Goal: Browse casually

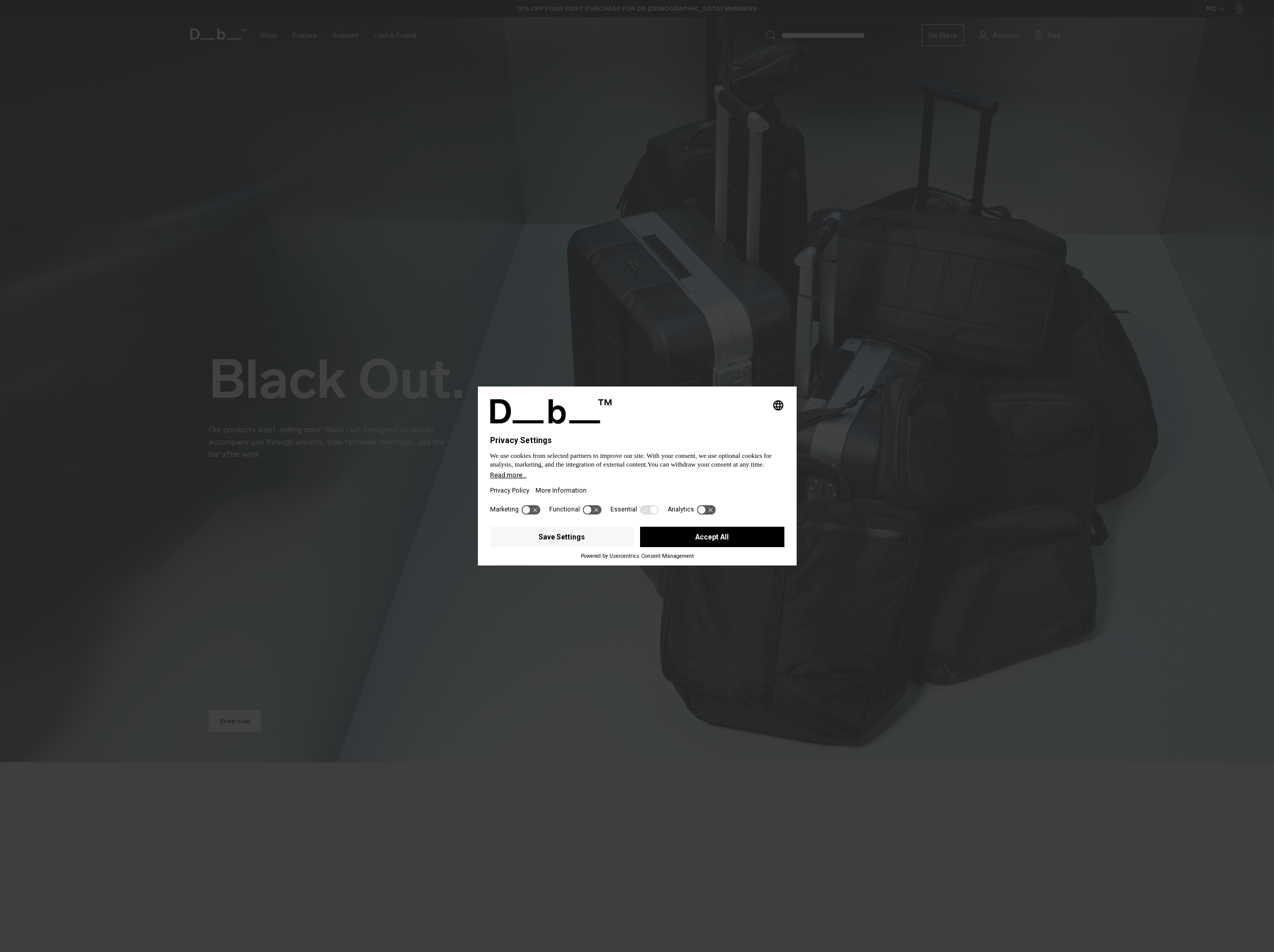
click at [741, 546] on button "Accept All" at bounding box center [712, 536] width 144 height 20
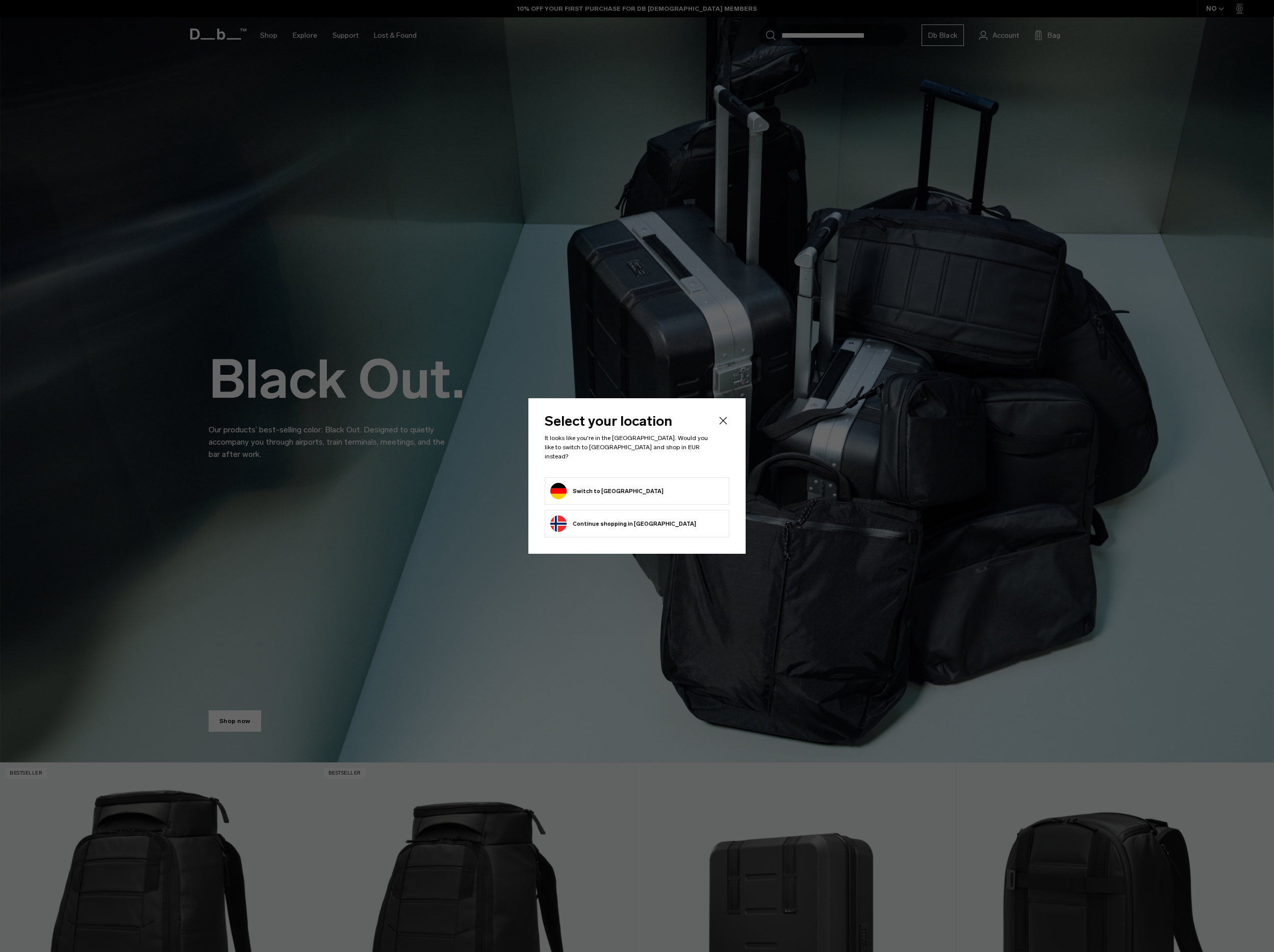
click at [614, 490] on button "Switch to Germany" at bounding box center [607, 491] width 113 height 16
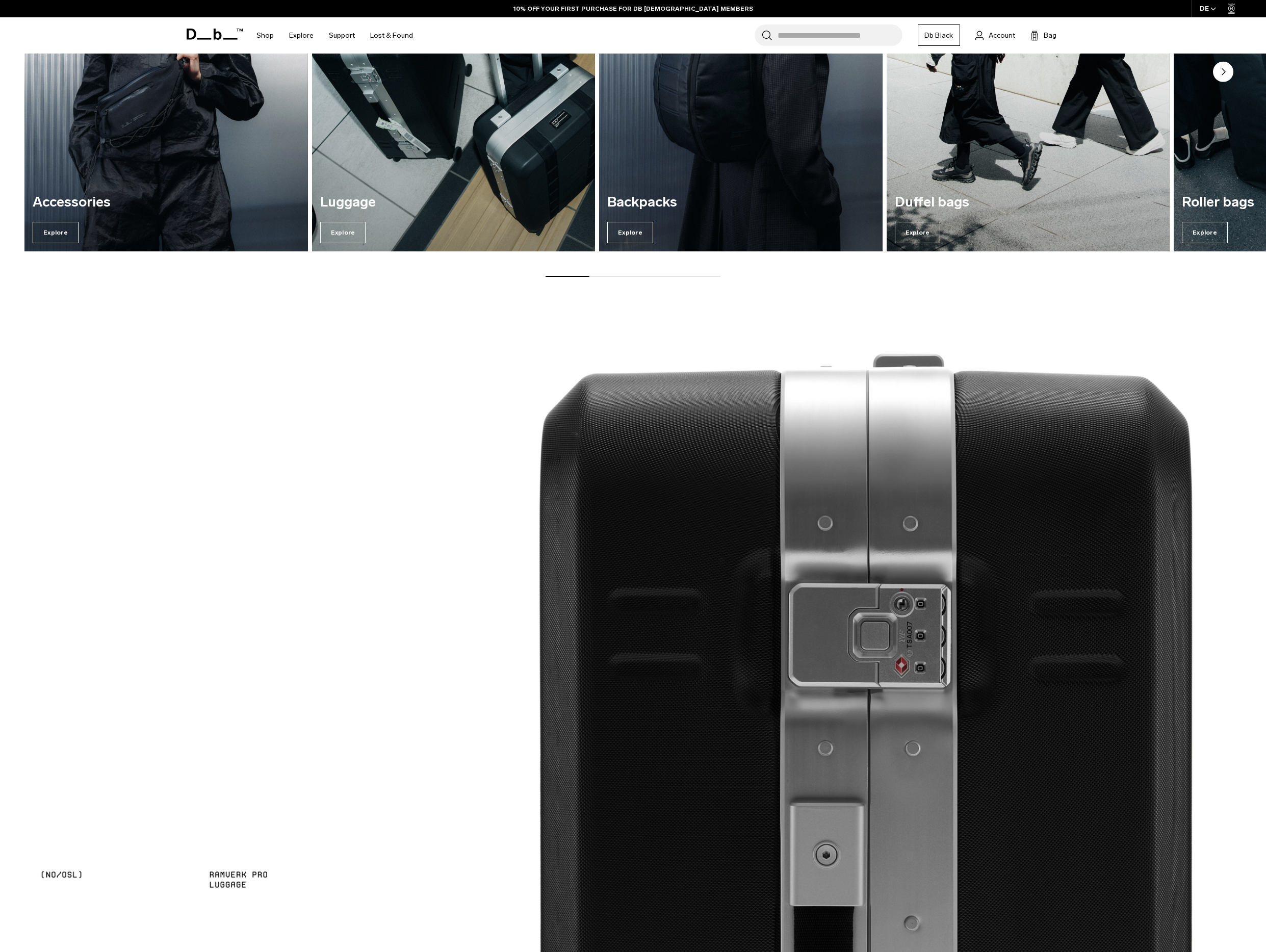
scroll to position [1813, 0]
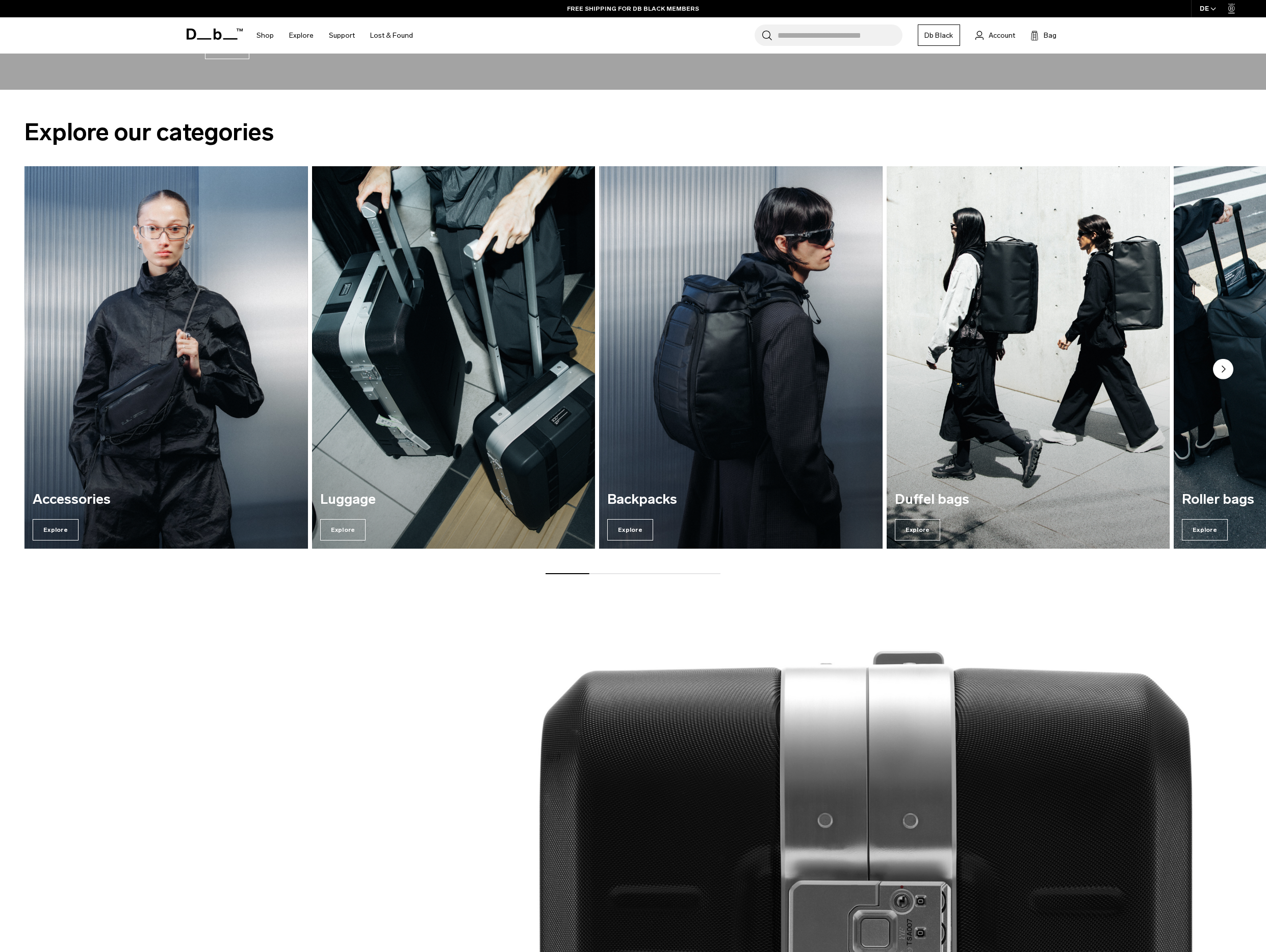
click at [1217, 374] on circle "Next slide" at bounding box center [1223, 369] width 20 height 20
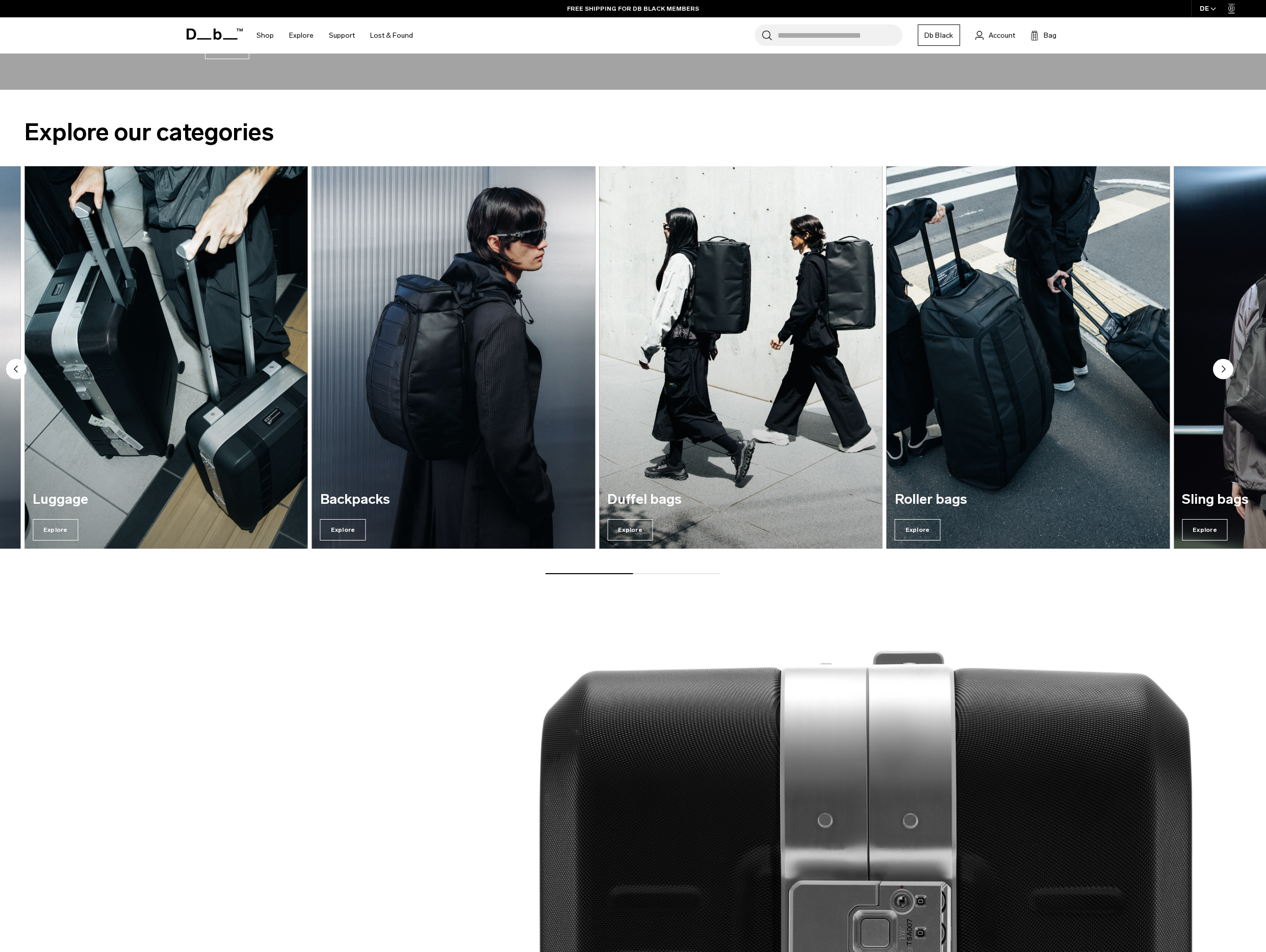
click at [1217, 374] on circle "Next slide" at bounding box center [1223, 369] width 20 height 20
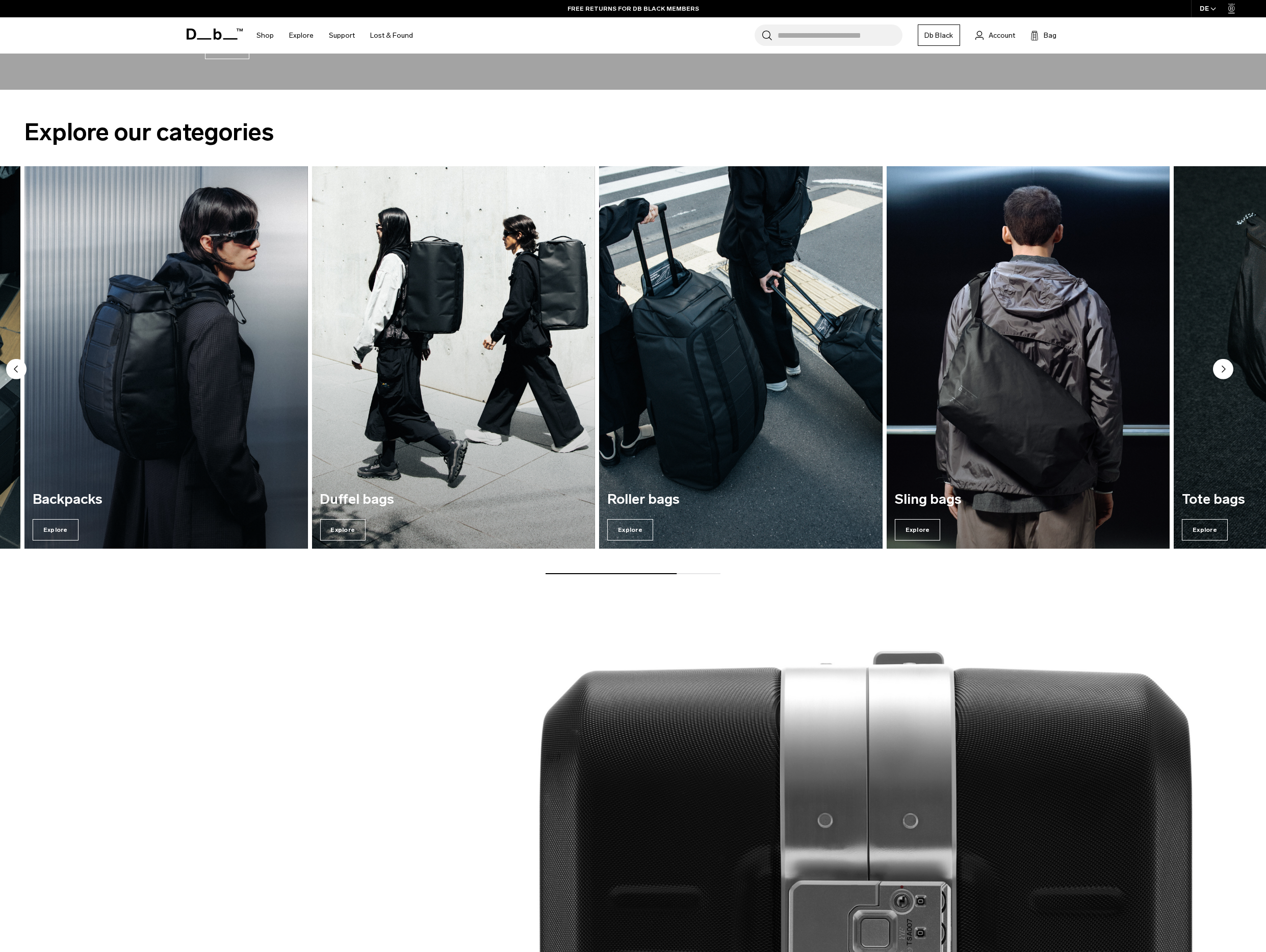
click at [1217, 374] on circle "Next slide" at bounding box center [1223, 369] width 20 height 20
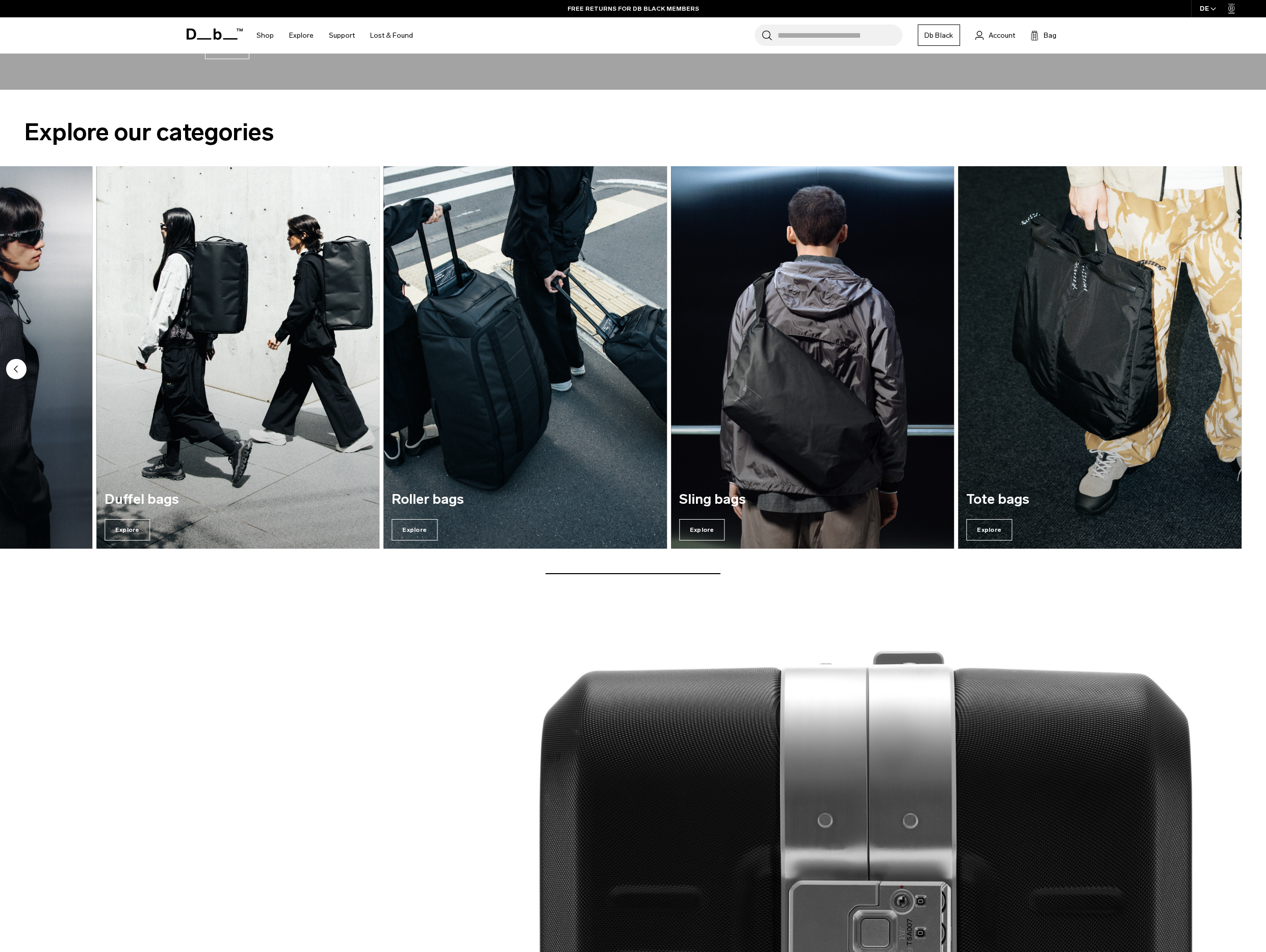
click at [1217, 374] on img "7 / 7" at bounding box center [1100, 357] width 283 height 382
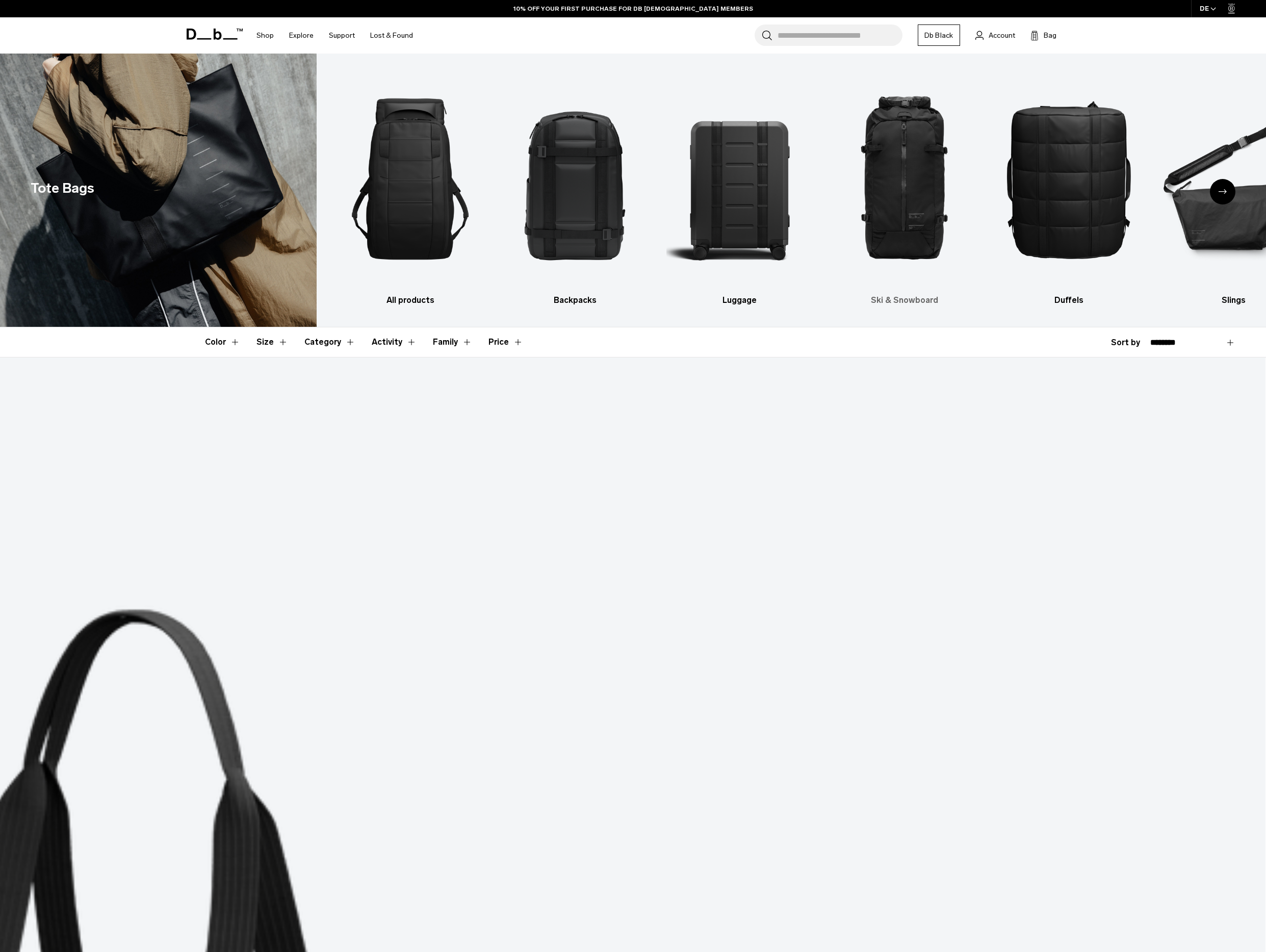
click at [945, 158] on img "4 / 10" at bounding box center [904, 179] width 147 height 220
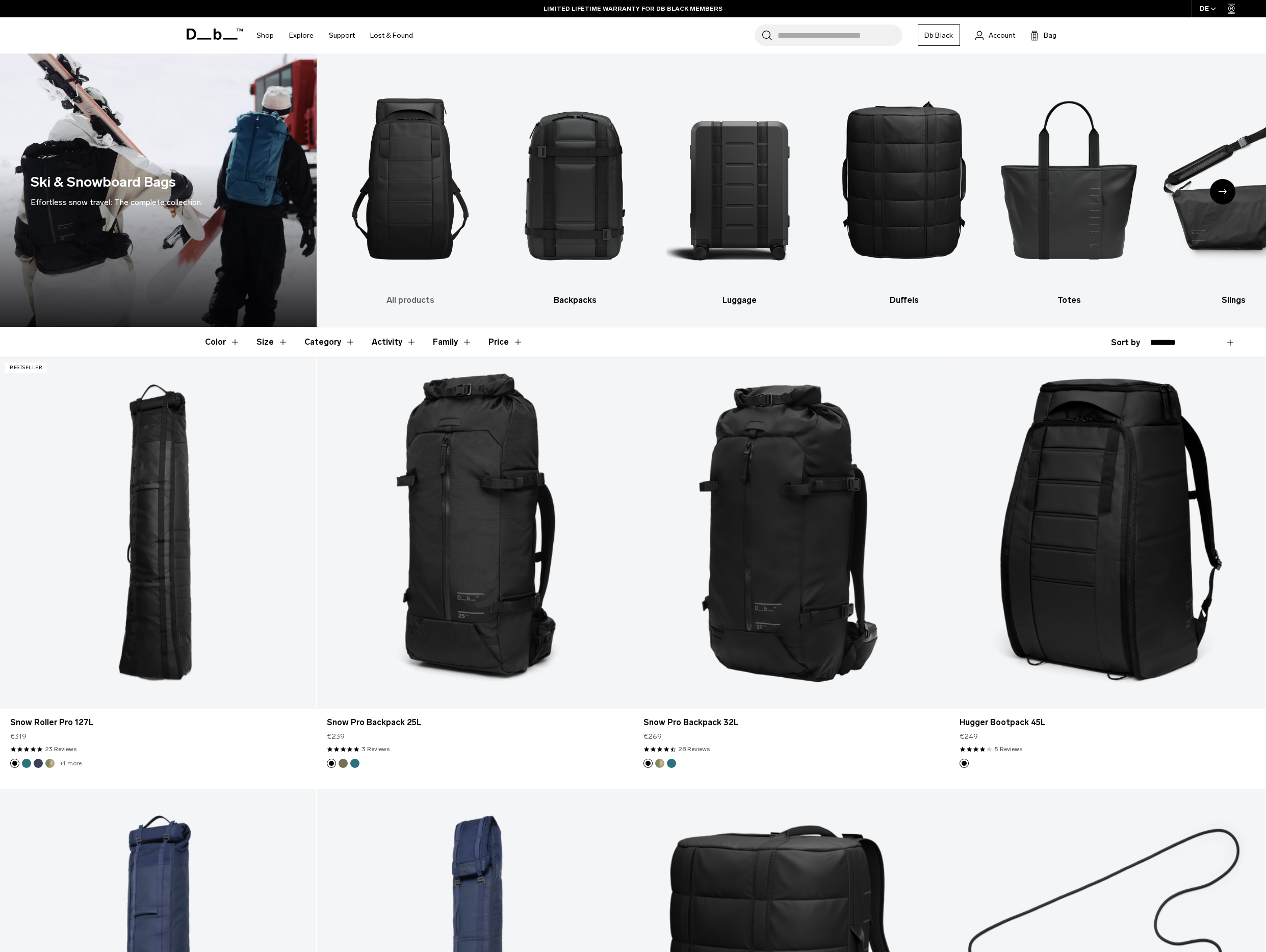
click at [379, 227] on img "1 / 10" at bounding box center [410, 179] width 147 height 220
